Goal: Transaction & Acquisition: Download file/media

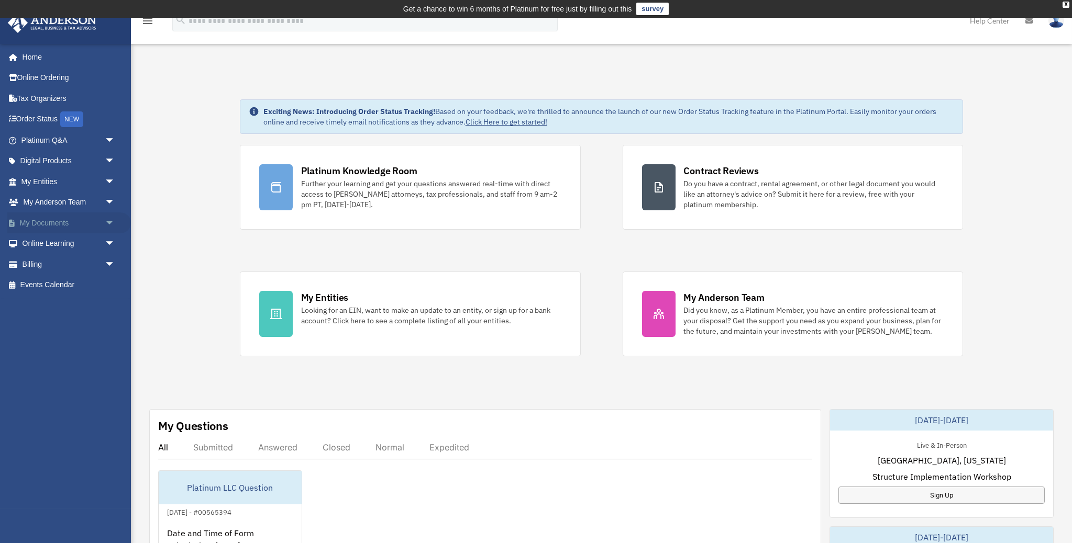
click at [112, 218] on span "arrow_drop_down" at bounding box center [115, 223] width 21 height 21
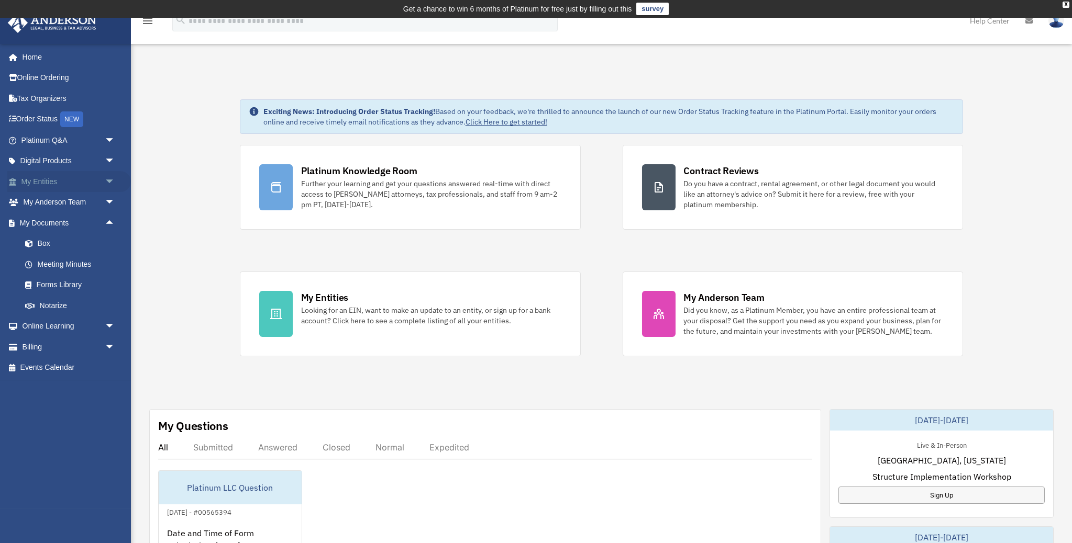
click at [109, 175] on span "arrow_drop_down" at bounding box center [115, 181] width 21 height 21
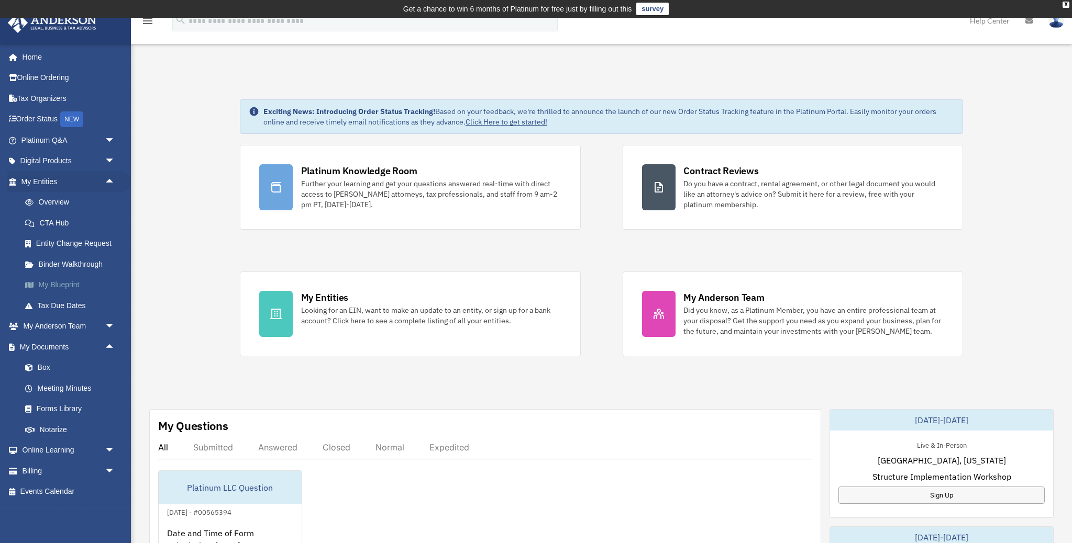
click at [72, 275] on link "My Blueprint" at bounding box center [73, 285] width 116 height 21
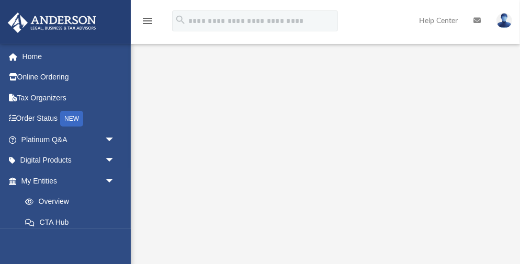
scroll to position [86, 0]
click at [48, 118] on link "Order Status NEW" at bounding box center [69, 118] width 124 height 21
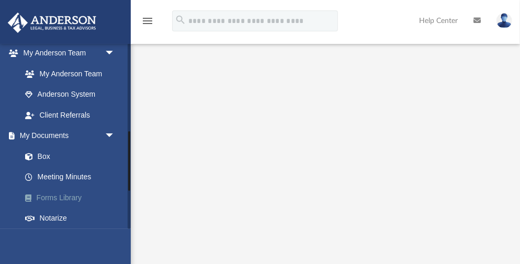
scroll to position [273, 0]
click at [50, 151] on link "Box" at bounding box center [73, 156] width 116 height 21
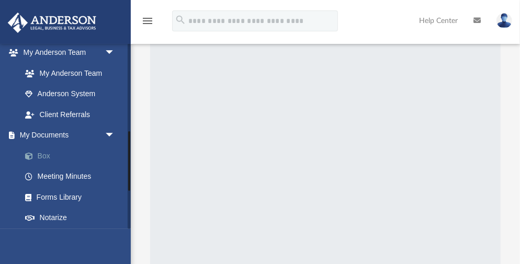
click at [50, 151] on link "Box" at bounding box center [73, 156] width 116 height 21
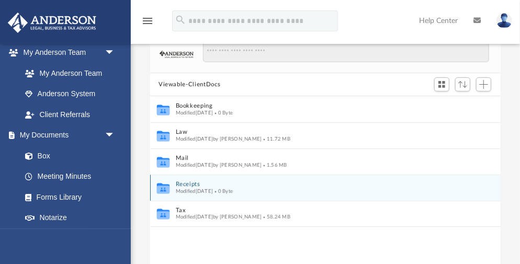
scroll to position [80, 0]
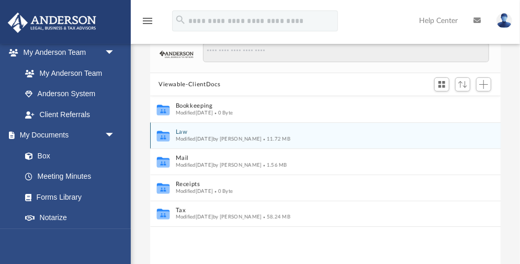
click at [181, 132] on button "Law" at bounding box center [319, 132] width 286 height 7
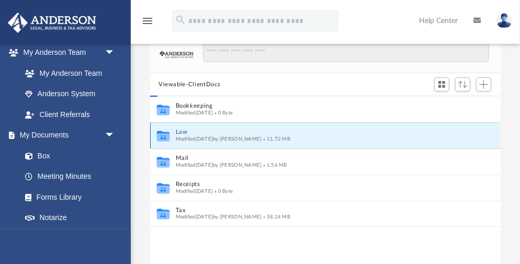
click at [181, 132] on button "Law" at bounding box center [319, 132] width 286 height 7
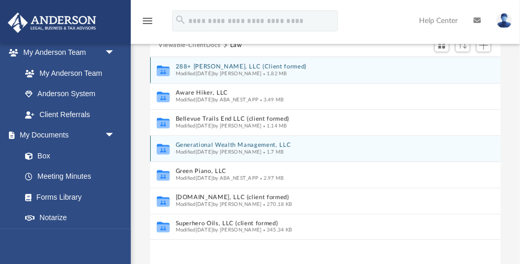
scroll to position [120, 0]
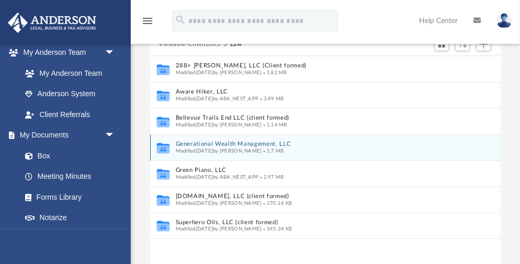
click at [262, 149] on span "Modified [DATE] by [PERSON_NAME]" at bounding box center [219, 151] width 86 height 5
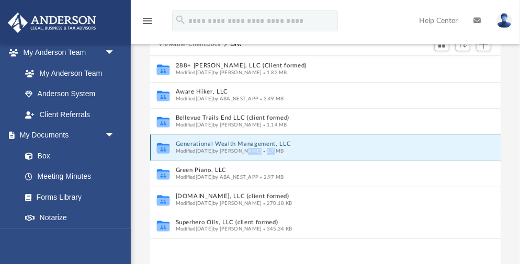
click at [262, 149] on span "Modified [DATE] by [PERSON_NAME]" at bounding box center [219, 151] width 86 height 5
click at [331, 147] on button "Generational Wealth Management, LLC" at bounding box center [319, 144] width 286 height 7
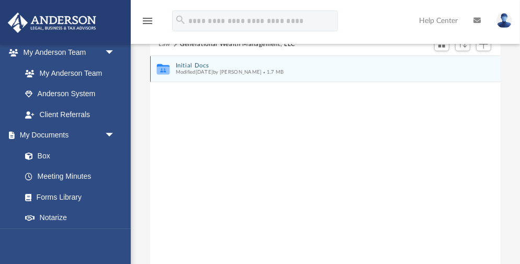
scroll to position [119, 0]
click at [231, 72] on span "Modified [DATE] by [PERSON_NAME]" at bounding box center [219, 72] width 86 height 5
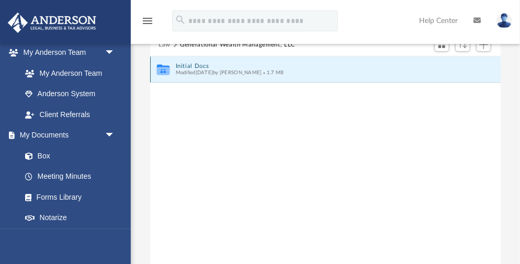
click at [231, 72] on span "Modified [DATE] by [PERSON_NAME]" at bounding box center [219, 72] width 86 height 5
click at [341, 69] on button "Initial Docs" at bounding box center [319, 66] width 286 height 7
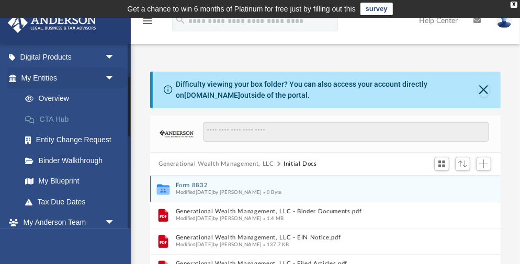
scroll to position [107, 0]
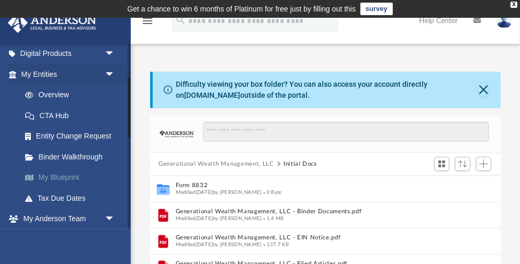
click at [65, 174] on link "My Blueprint" at bounding box center [73, 178] width 116 height 21
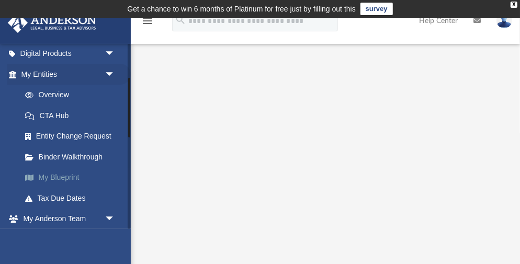
click at [65, 174] on link "My Blueprint" at bounding box center [73, 178] width 116 height 21
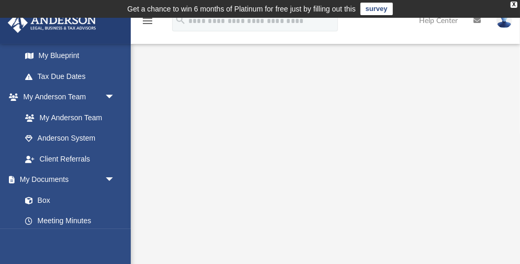
scroll to position [229, 0]
click at [49, 196] on link "Box" at bounding box center [73, 200] width 116 height 21
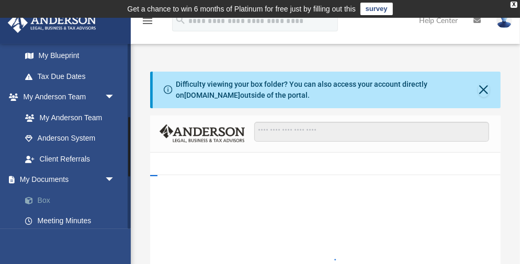
click at [49, 196] on link "Box" at bounding box center [73, 200] width 116 height 21
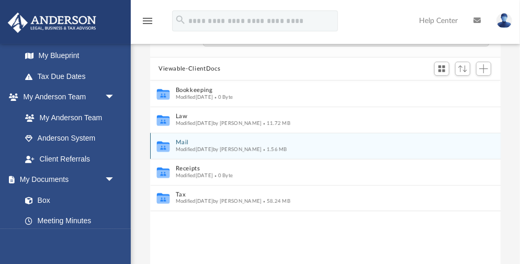
scroll to position [96, 0]
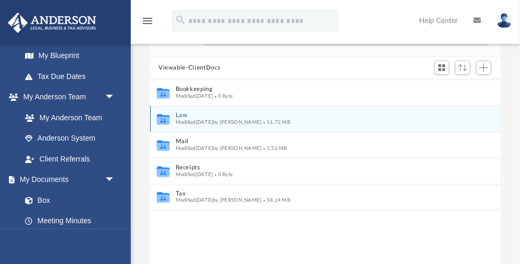
click at [168, 118] on icon "grid" at bounding box center [163, 121] width 13 height 8
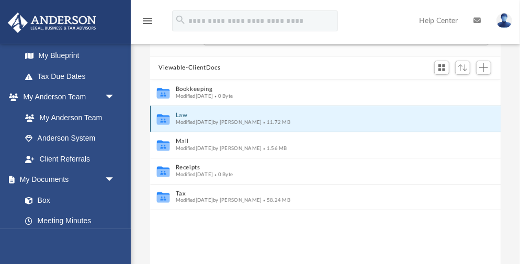
click at [168, 118] on icon "grid" at bounding box center [163, 121] width 13 height 8
click at [237, 113] on button "Law" at bounding box center [319, 116] width 286 height 7
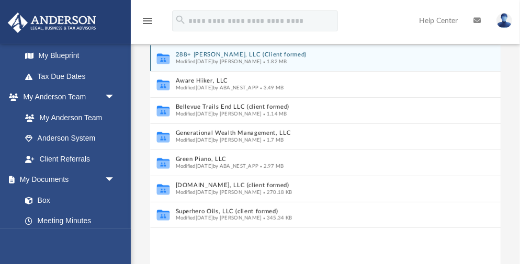
scroll to position [143, 0]
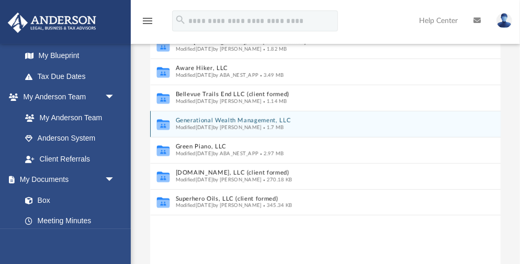
click at [260, 121] on button "Generational Wealth Management, LLC" at bounding box center [319, 121] width 286 height 7
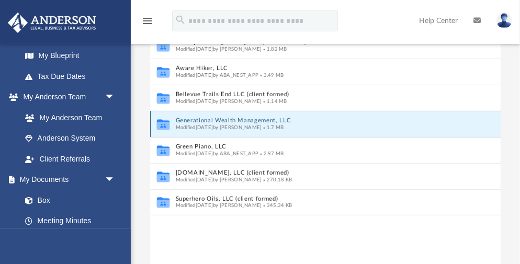
click at [260, 121] on button "Generational Wealth Management, LLC" at bounding box center [319, 121] width 286 height 7
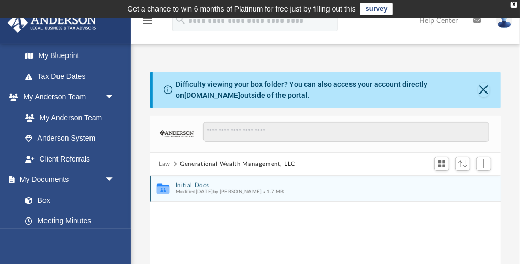
scroll to position [0, 0]
click at [199, 190] on span "Modified [DATE] by [PERSON_NAME]" at bounding box center [219, 192] width 86 height 5
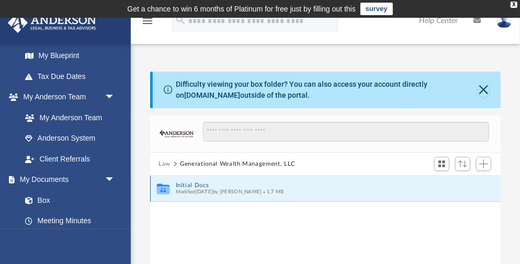
click at [208, 185] on button "Initial Docs" at bounding box center [319, 185] width 286 height 7
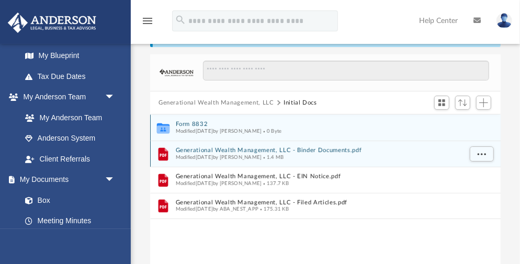
scroll to position [65, 0]
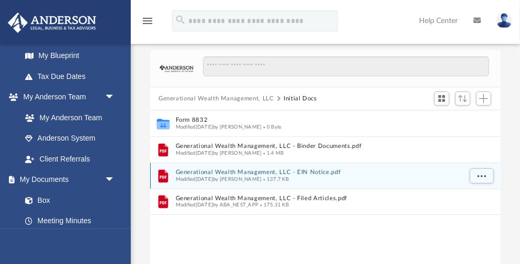
click at [259, 177] on span "Modified [DATE] by [PERSON_NAME]" at bounding box center [219, 179] width 86 height 5
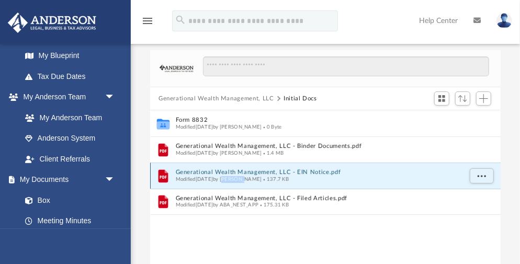
click at [259, 177] on span "Modified [DATE] by [PERSON_NAME]" at bounding box center [219, 179] width 86 height 5
click at [186, 177] on span "Modified [DATE] by [PERSON_NAME]" at bounding box center [219, 179] width 86 height 5
click at [176, 166] on div "File Generational Wealth Management, LLC - EIN Notice.pdf Modified [DATE] by [P…" at bounding box center [325, 175] width 351 height 26
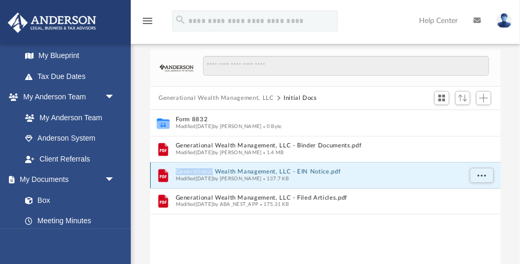
click at [176, 166] on div "File Generational Wealth Management, LLC - EIN Notice.pdf Modified [DATE] by [P…" at bounding box center [325, 175] width 351 height 26
click at [371, 179] on div "Modified [DATE] by [PERSON_NAME] 137.7 KB" at bounding box center [319, 179] width 286 height 7
click at [484, 175] on span "More options" at bounding box center [482, 176] width 8 height 6
click at [469, 202] on li "Preview" at bounding box center [472, 197] width 30 height 11
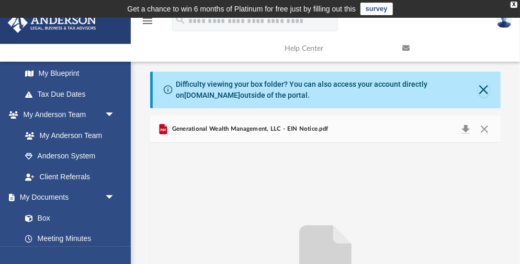
scroll to position [0, 0]
click at [192, 126] on span "Generational Wealth Management, LLC - EIN Notice.pdf" at bounding box center [249, 129] width 159 height 9
click at [193, 126] on span "Generational Wealth Management, LLC - EIN Notice.pdf" at bounding box center [249, 129] width 159 height 9
click at [164, 130] on icon "Preview" at bounding box center [164, 129] width 8 height 10
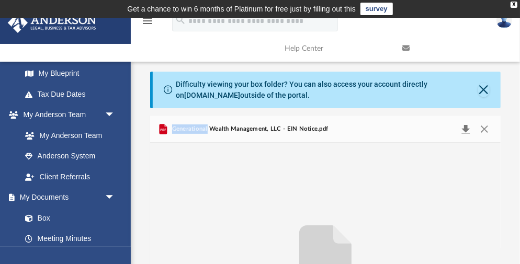
click at [468, 130] on button "Download" at bounding box center [466, 129] width 19 height 15
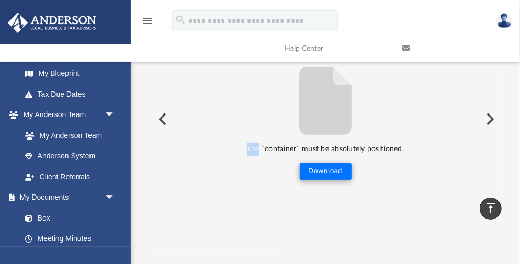
scroll to position [158, 0]
click at [328, 171] on button "Download" at bounding box center [326, 172] width 52 height 17
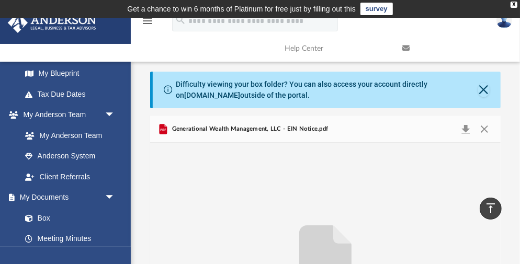
scroll to position [0, 0]
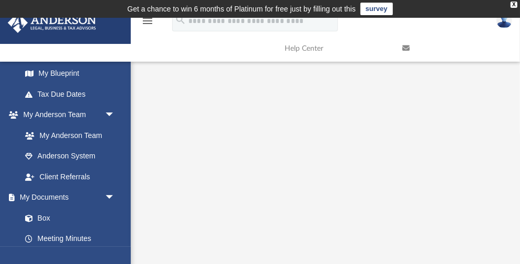
click at [505, 23] on img at bounding box center [505, 20] width 16 height 15
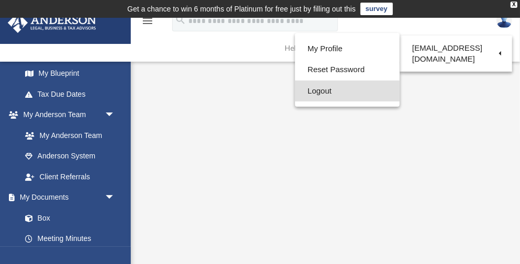
click at [331, 92] on link "Logout" at bounding box center [347, 91] width 105 height 21
